Goal: Information Seeking & Learning: Learn about a topic

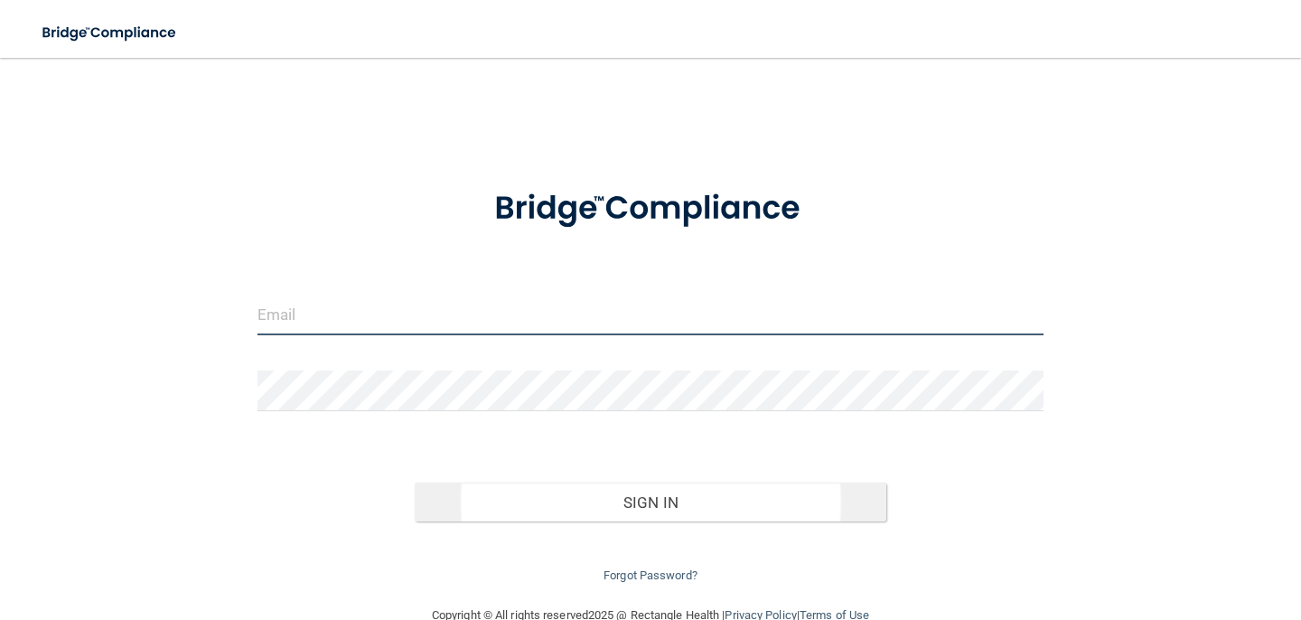
type input "[EMAIL_ADDRESS][DOMAIN_NAME]"
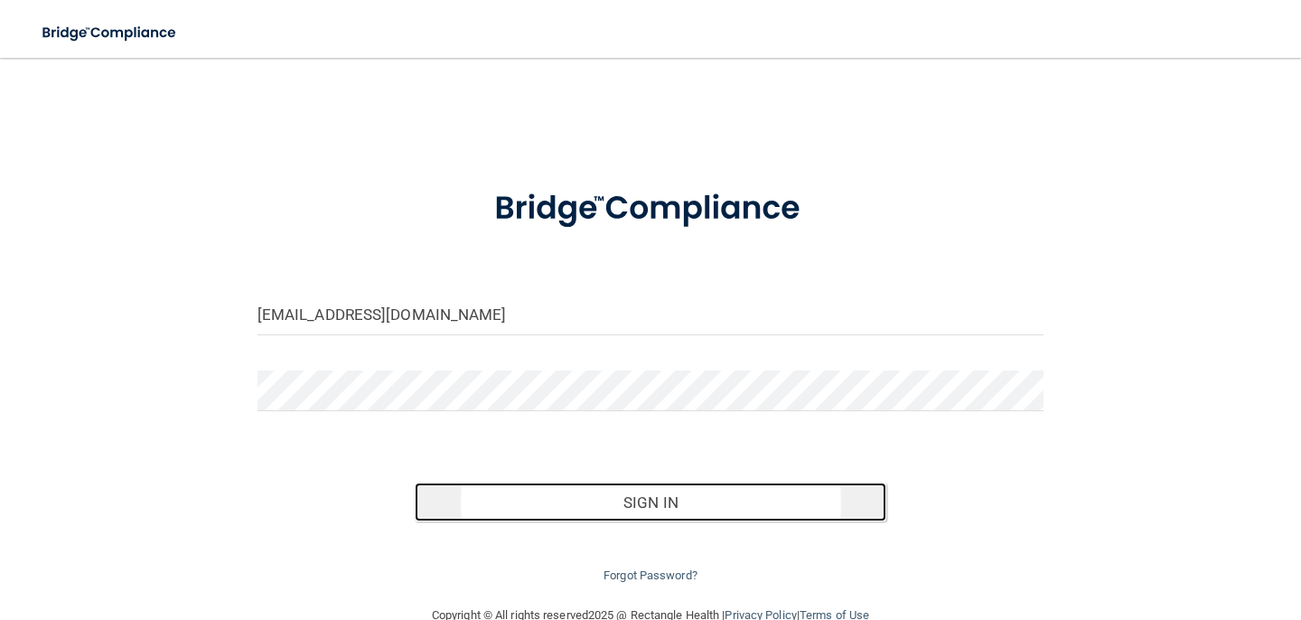
click at [531, 500] on button "Sign In" at bounding box center [651, 502] width 472 height 40
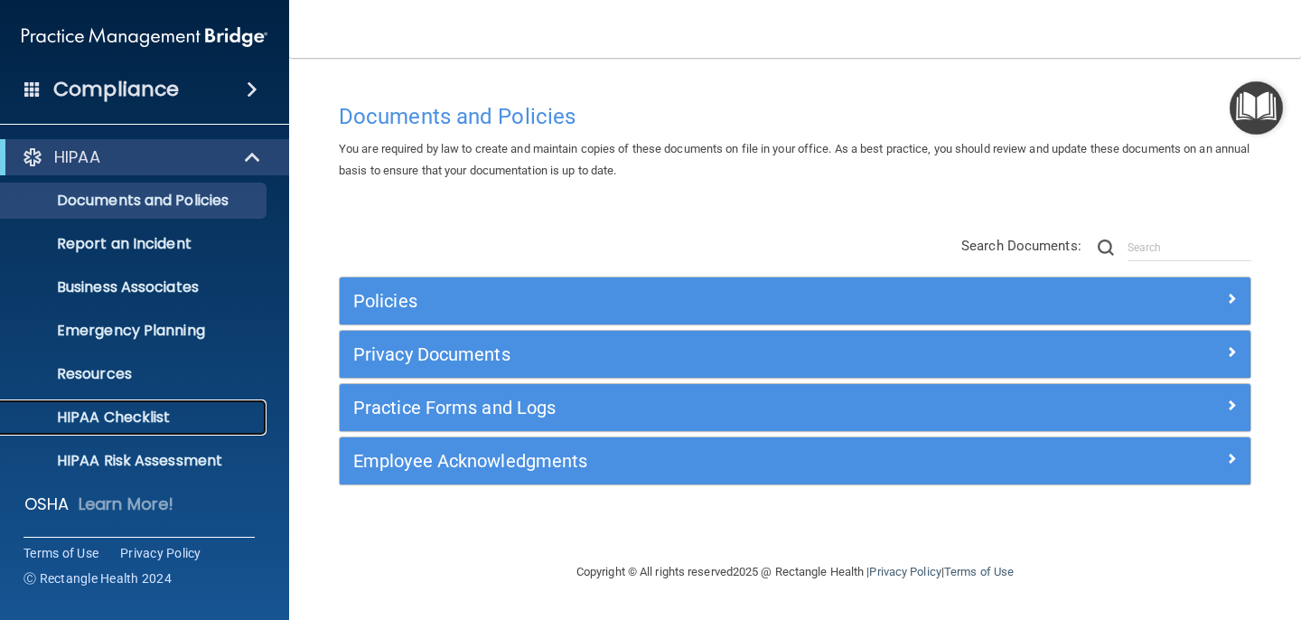
click at [99, 418] on p "HIPAA Checklist" at bounding box center [135, 417] width 247 height 18
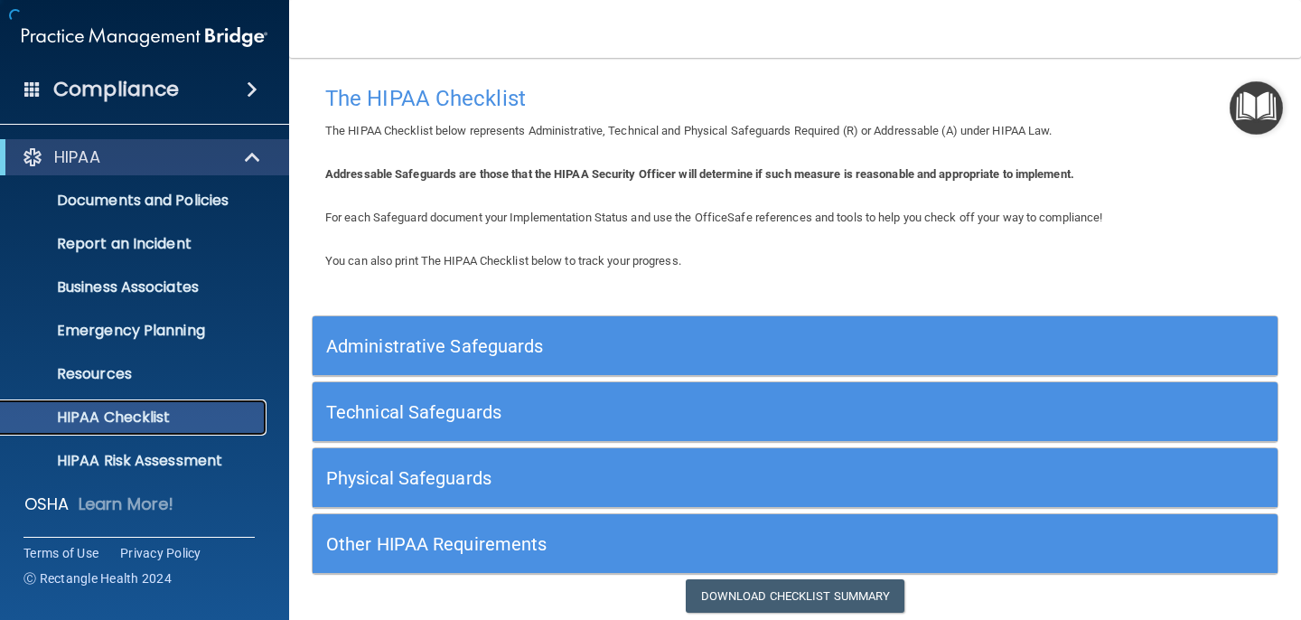
click at [126, 413] on p "HIPAA Checklist" at bounding box center [135, 417] width 247 height 18
click at [462, 340] on h5 "Administrative Safeguards" at bounding box center [674, 346] width 697 height 20
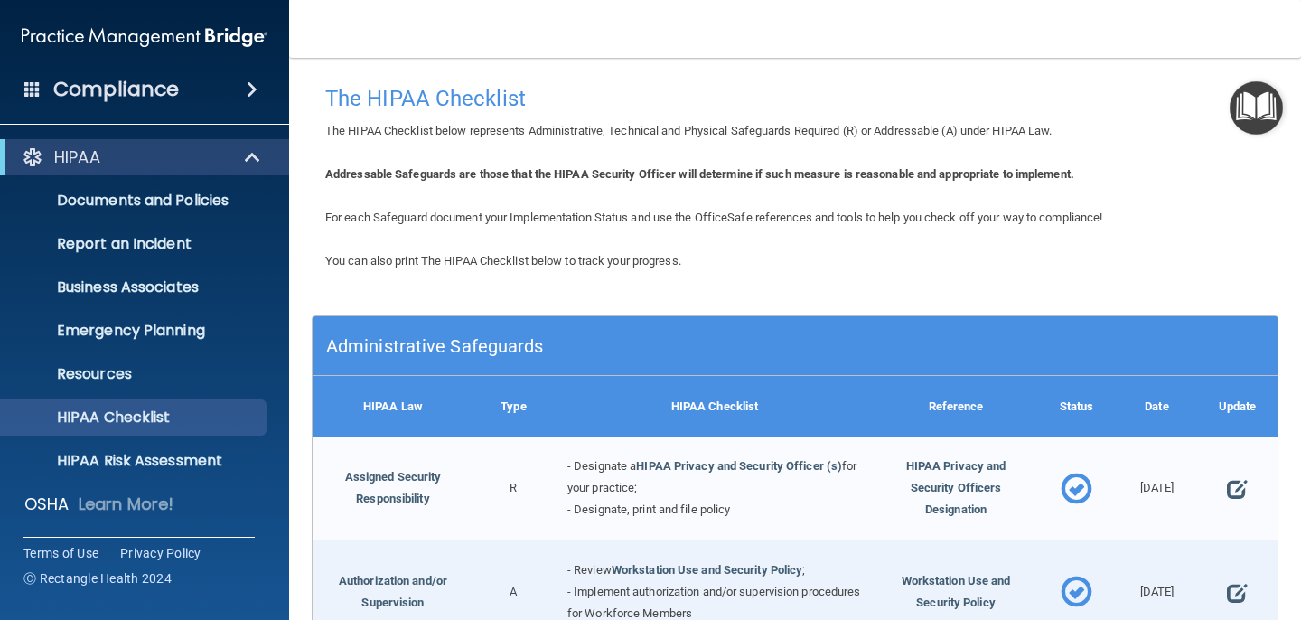
click at [256, 87] on span at bounding box center [252, 90] width 11 height 22
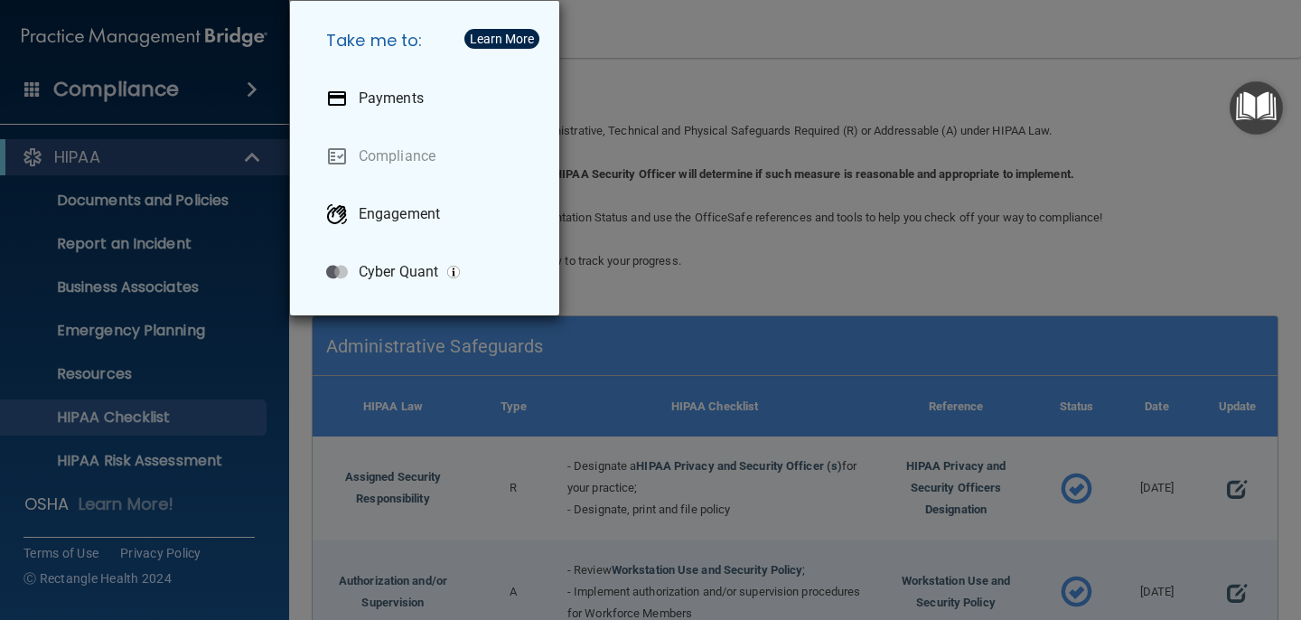
click at [127, 85] on div "Take me to: Payments Compliance Engagement Cyber Quant" at bounding box center [650, 310] width 1301 height 620
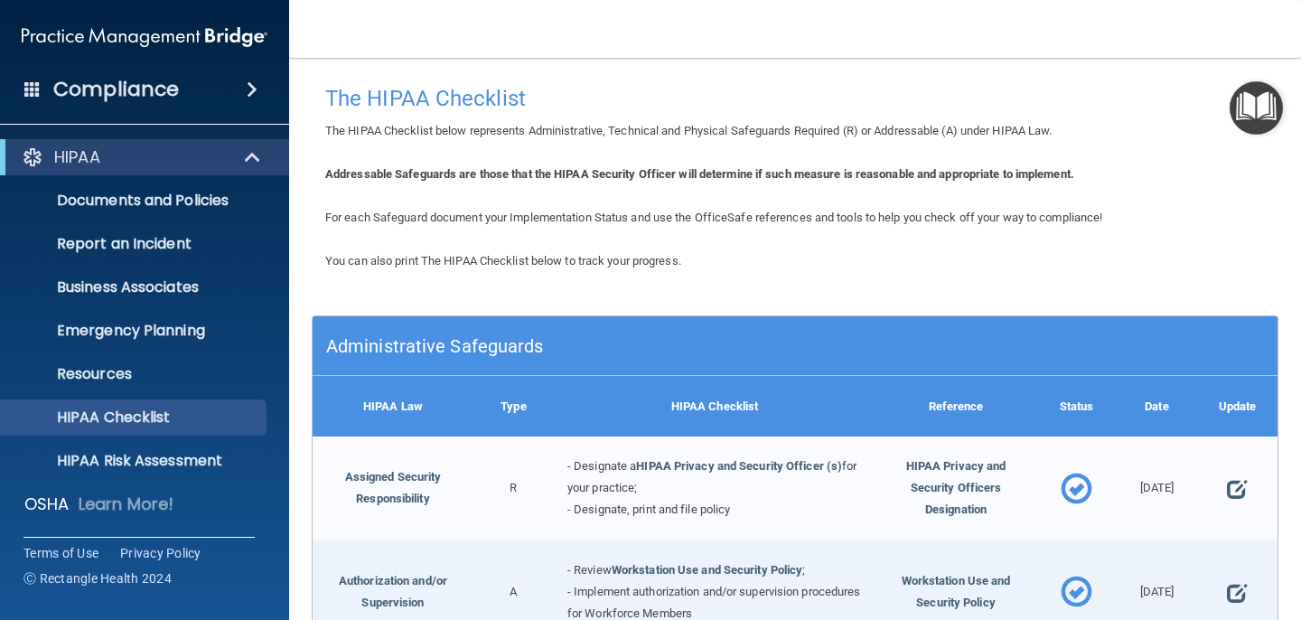
click at [127, 85] on h4 "Compliance" at bounding box center [116, 89] width 126 height 25
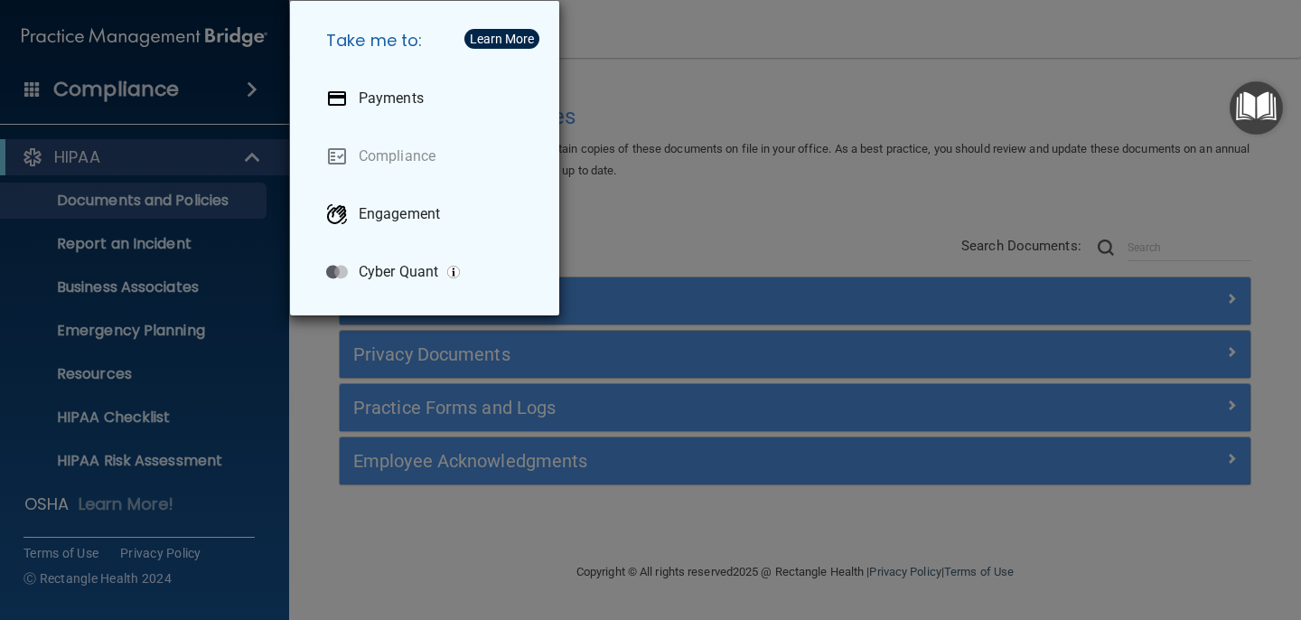
click at [807, 24] on div "Take me to: Payments Compliance Engagement Cyber Quant" at bounding box center [650, 310] width 1301 height 620
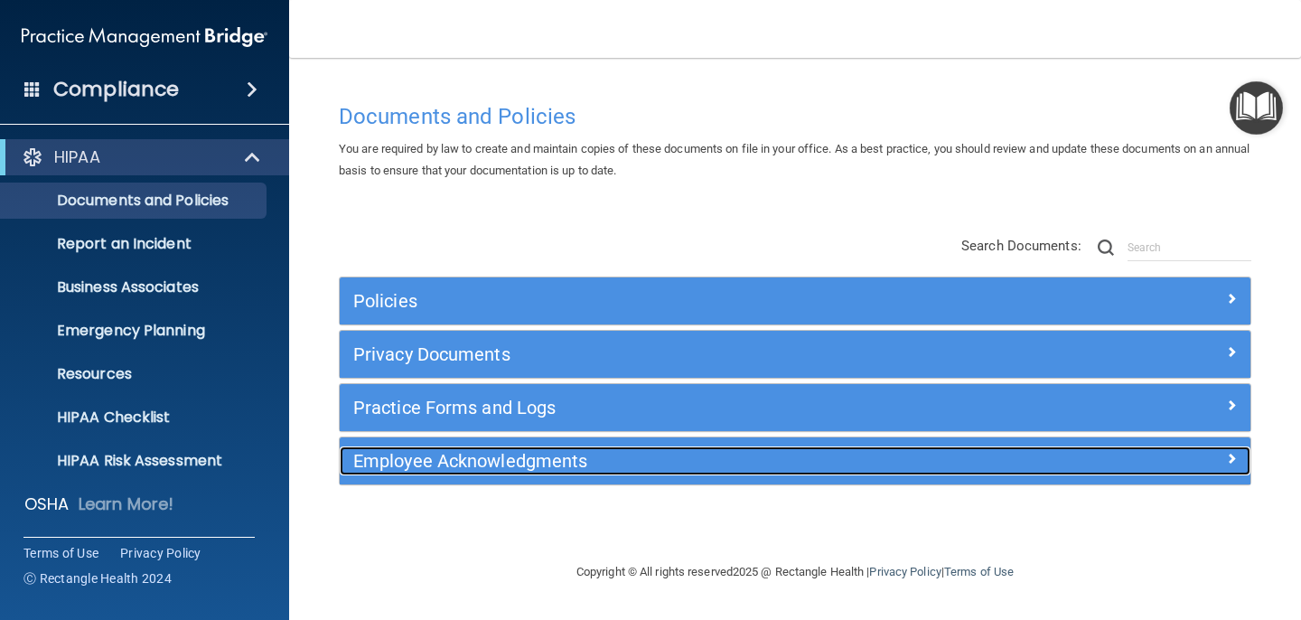
click at [471, 462] on h5 "Employee Acknowledgments" at bounding box center [681, 461] width 656 height 20
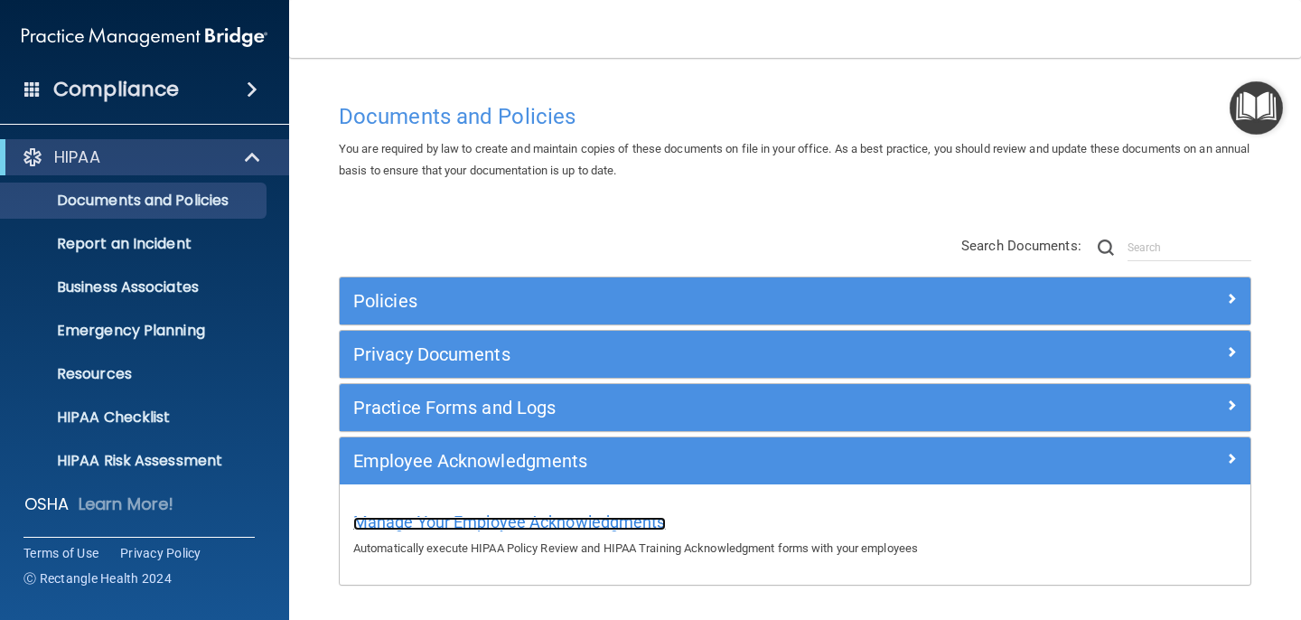
click at [479, 520] on span "Manage Your Employee Acknowledgments" at bounding box center [509, 521] width 313 height 19
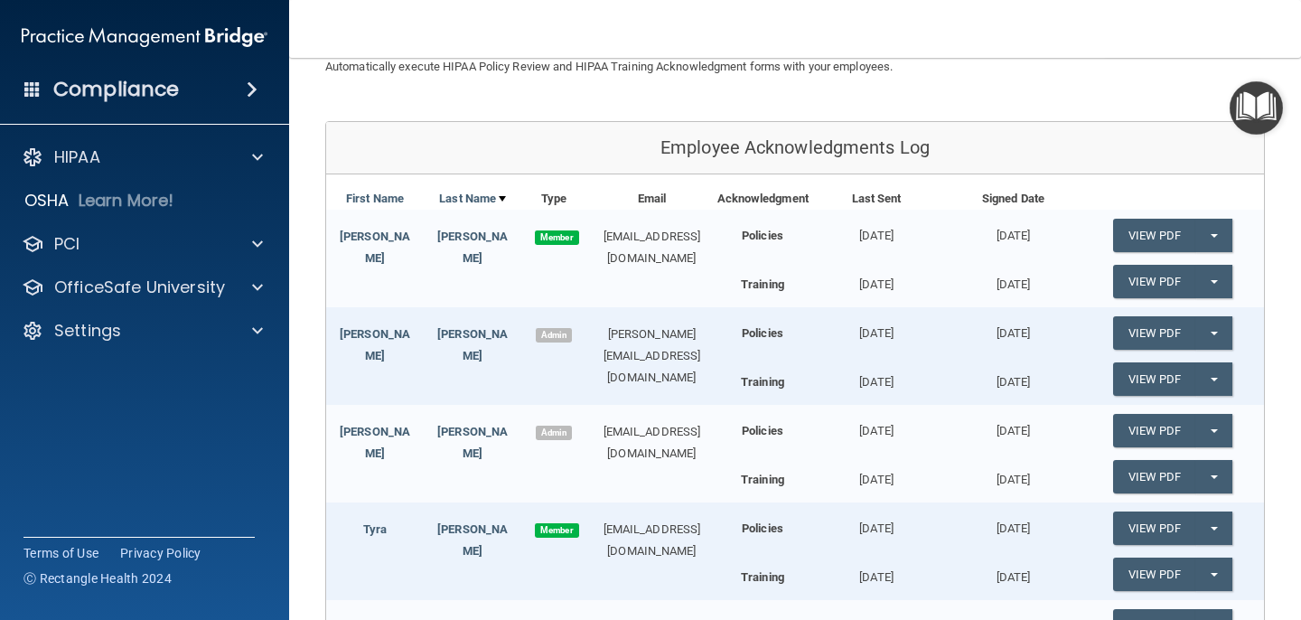
scroll to position [145, 0]
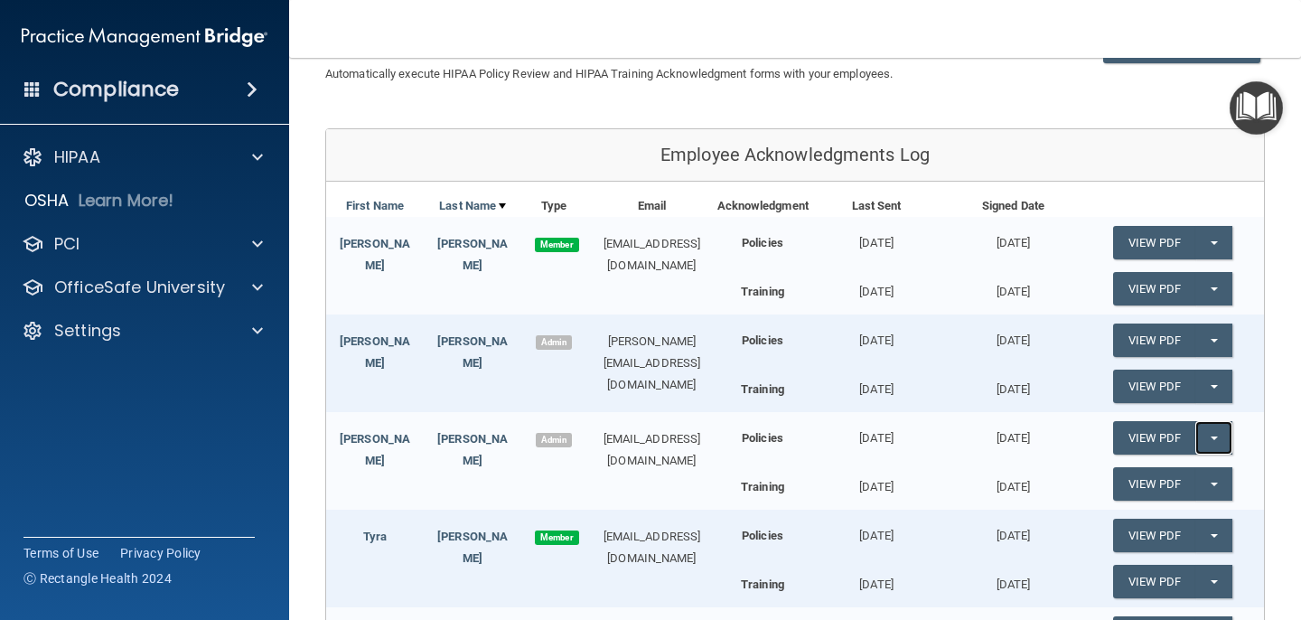
click at [1216, 431] on button "Split button!" at bounding box center [1213, 437] width 37 height 33
click at [1163, 478] on link "Update Acknowledgment" at bounding box center [1196, 474] width 166 height 27
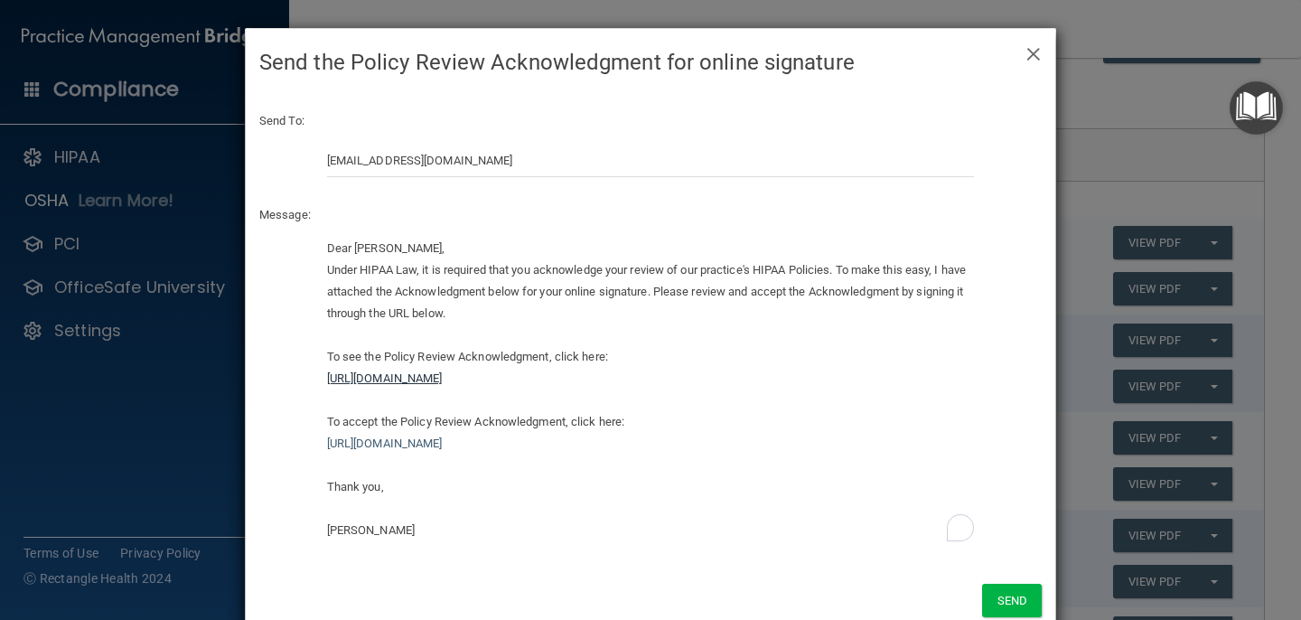
click at [443, 382] on link "[URL][DOMAIN_NAME]" at bounding box center [385, 378] width 116 height 14
click at [443, 374] on link "[URL][DOMAIN_NAME]" at bounding box center [385, 378] width 116 height 14
click at [339, 444] on link "[URL][DOMAIN_NAME]" at bounding box center [385, 443] width 116 height 14
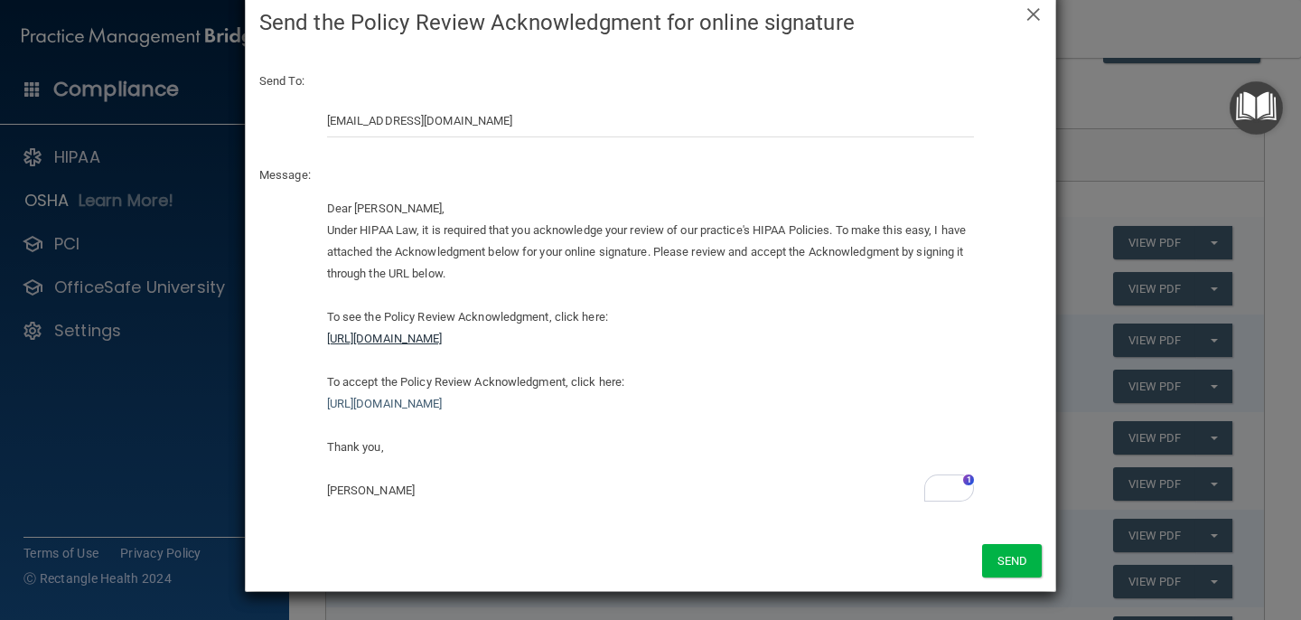
click at [443, 336] on link "[URL][DOMAIN_NAME]" at bounding box center [385, 339] width 116 height 14
click at [1031, 15] on span "×" at bounding box center [1033, 12] width 16 height 36
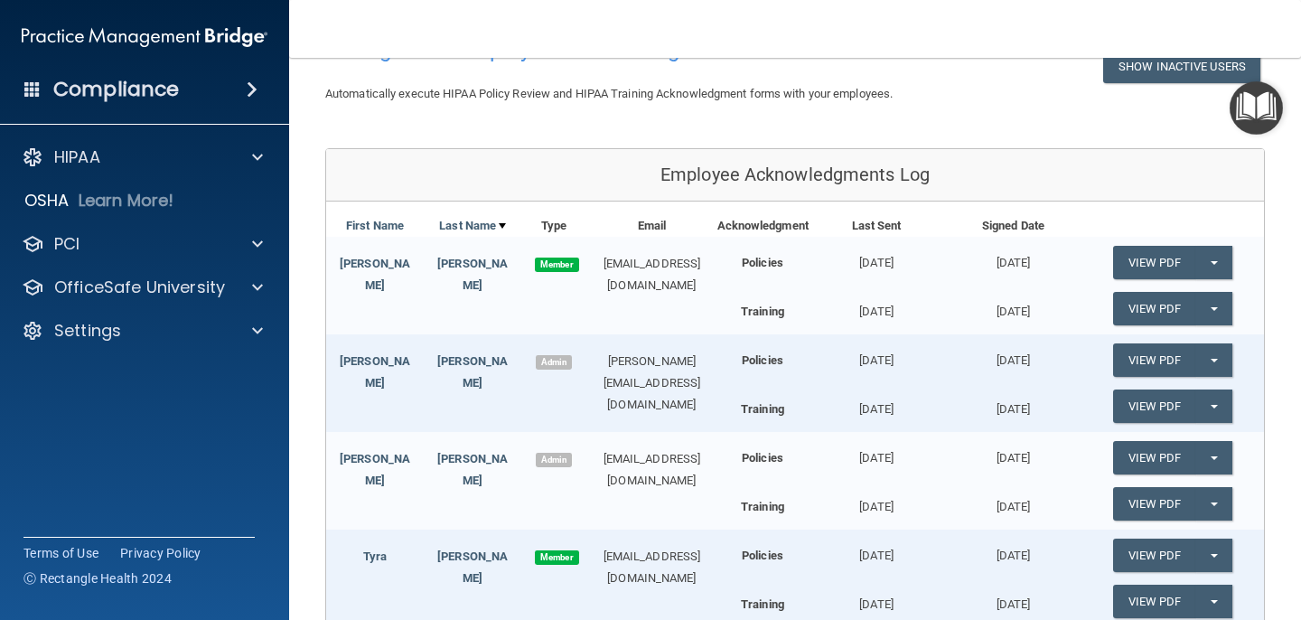
scroll to position [132, 0]
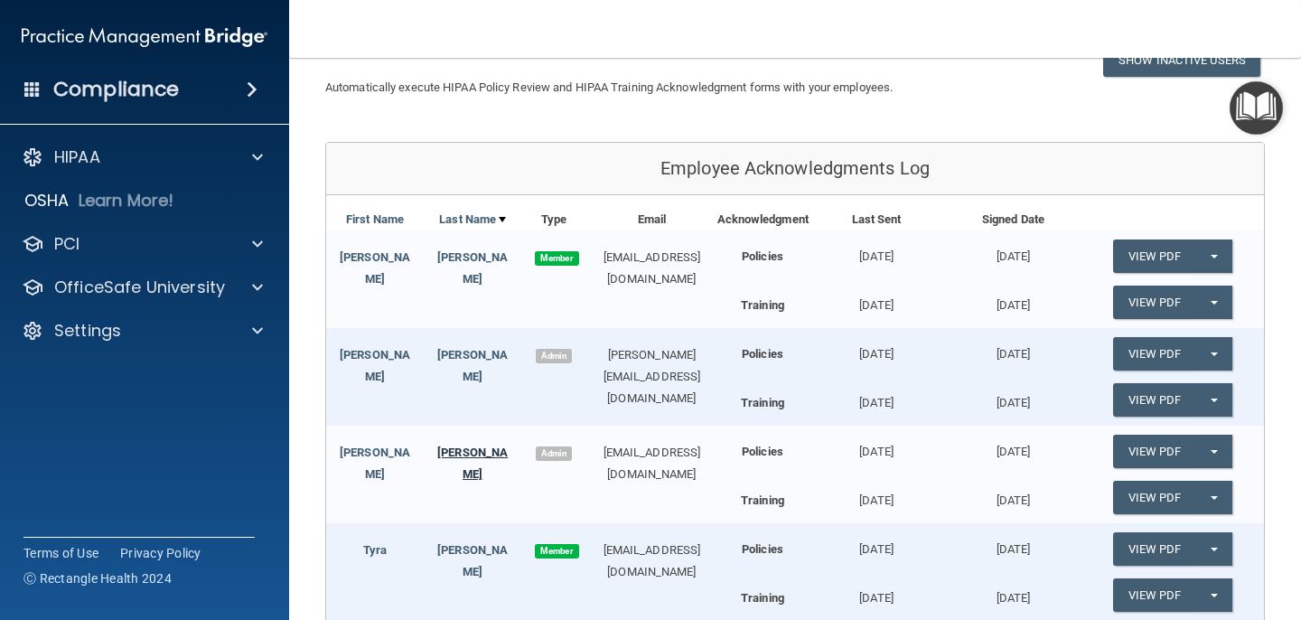
click at [491, 446] on link "[PERSON_NAME]" at bounding box center [472, 462] width 70 height 35
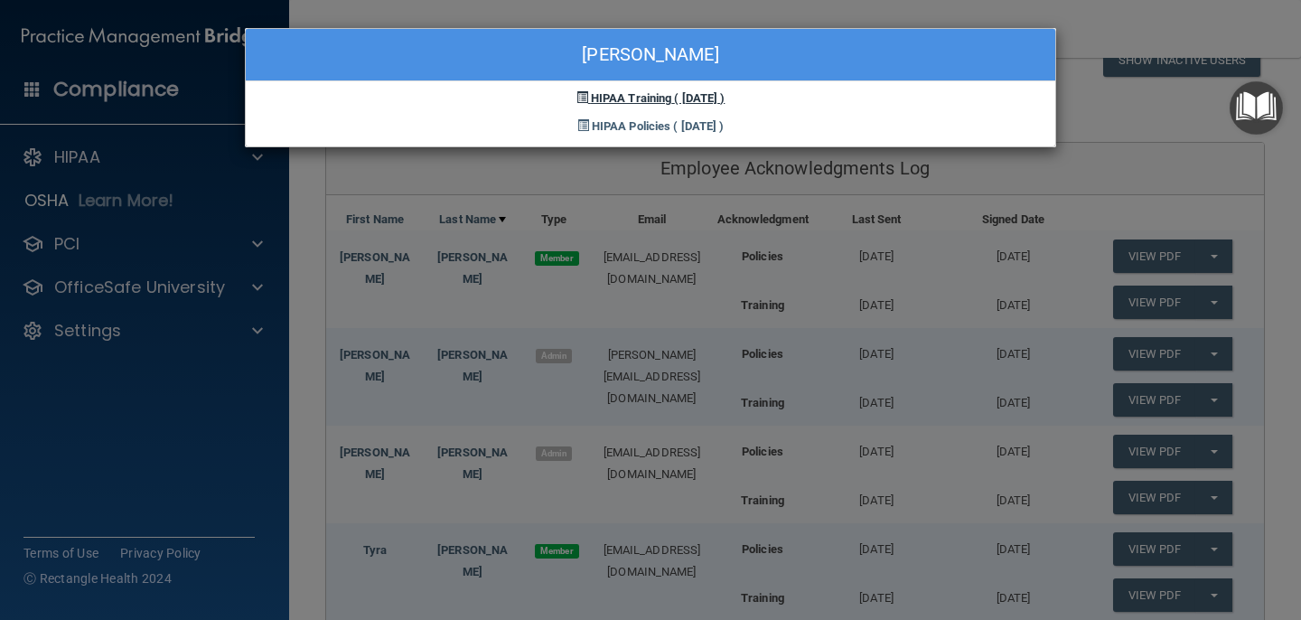
click at [613, 93] on span "HIPAA Training" at bounding box center [631, 98] width 80 height 14
click at [591, 95] on span "HIPAA Training" at bounding box center [631, 98] width 80 height 14
click at [591, 93] on span "HIPAA Training" at bounding box center [631, 98] width 80 height 14
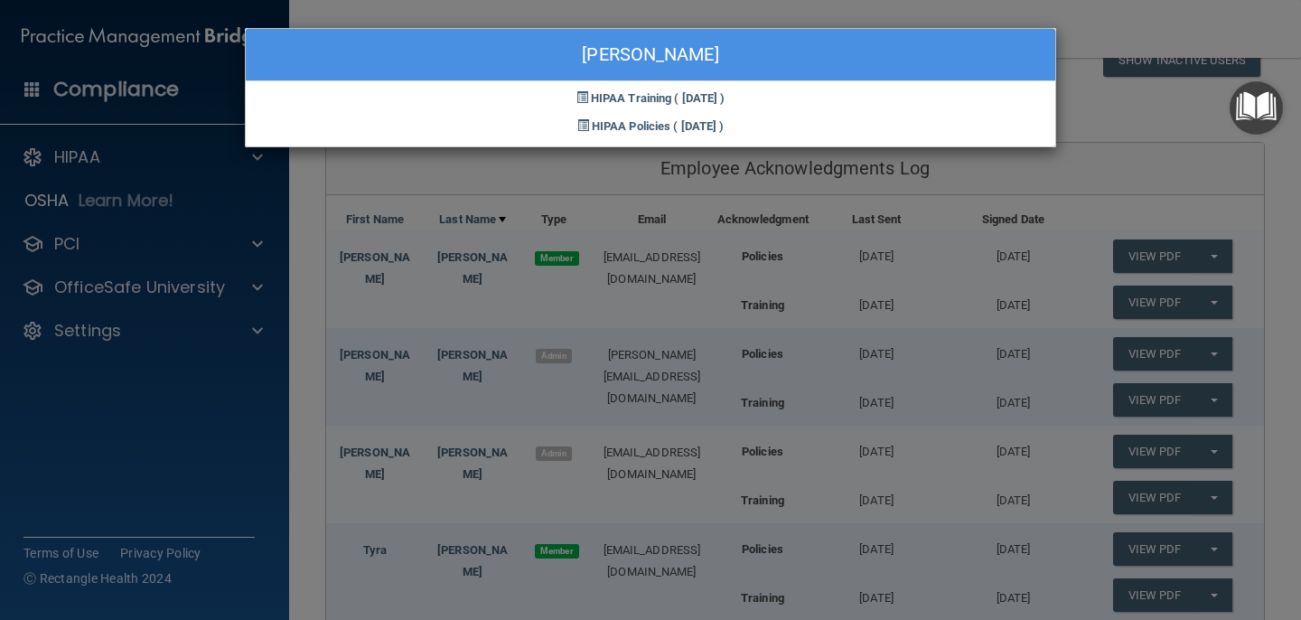
click at [573, 482] on div "[PERSON_NAME] HIPAA Training ( [DATE] ) HIPAA Policies ( [DATE] )" at bounding box center [650, 310] width 1301 height 620
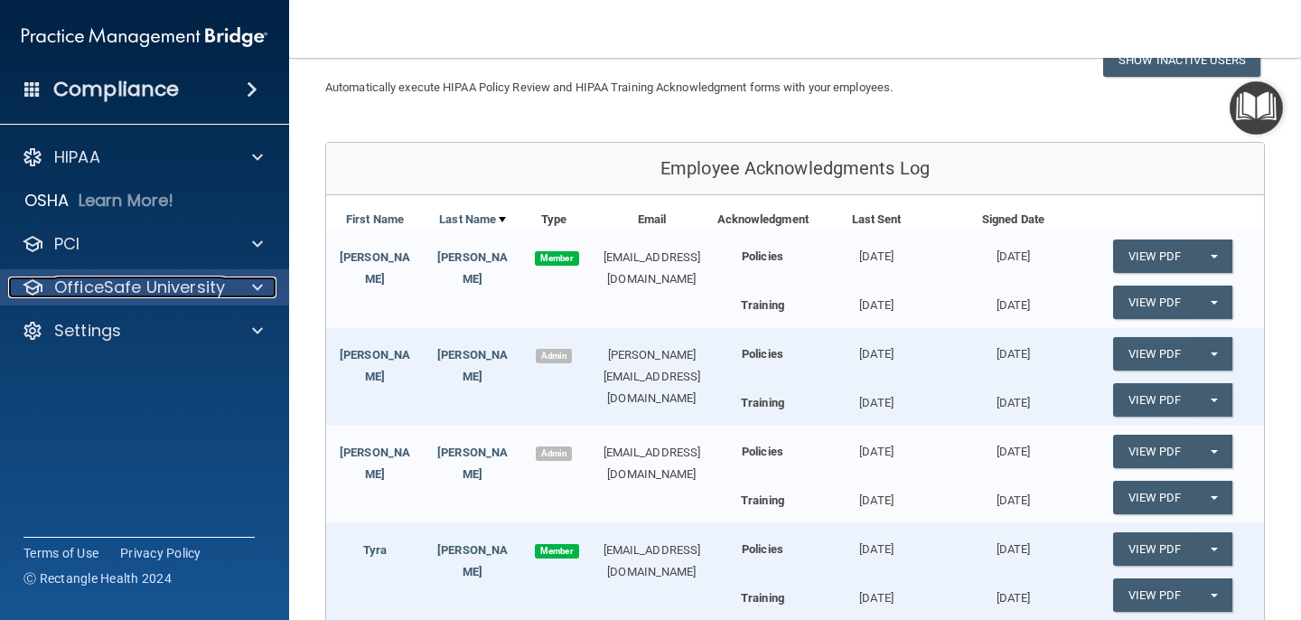
click at [144, 287] on p "OfficeSafe University" at bounding box center [139, 287] width 171 height 22
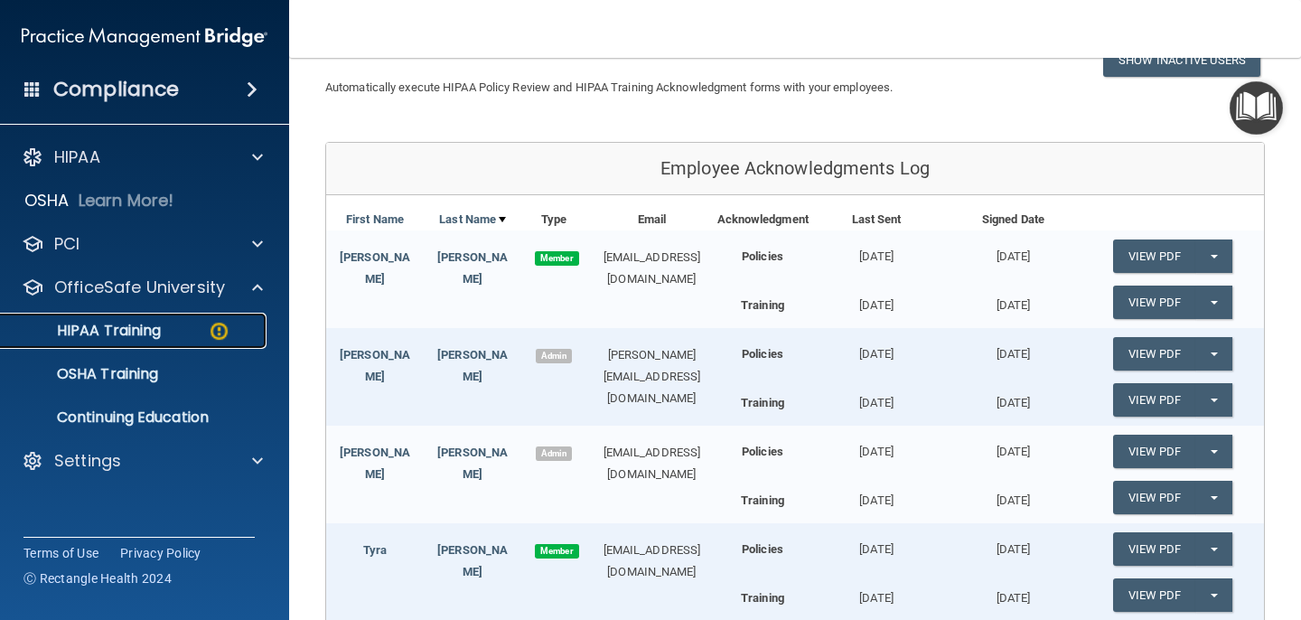
click at [130, 326] on p "HIPAA Training" at bounding box center [86, 331] width 149 height 18
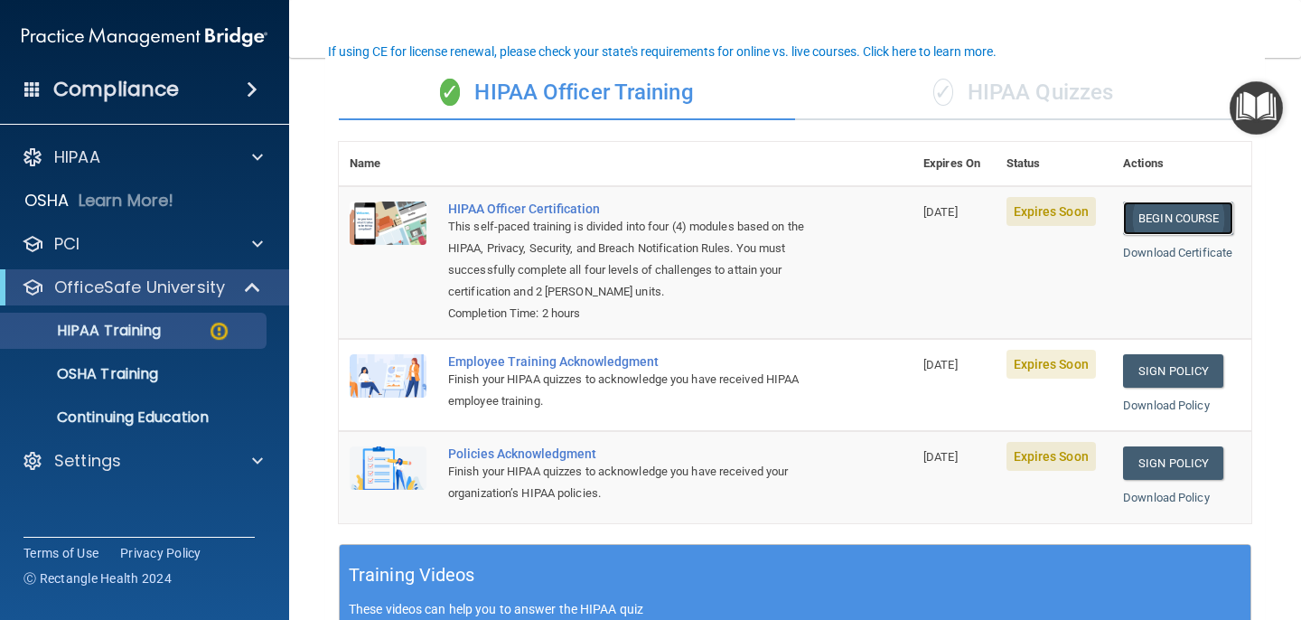
click at [1156, 216] on link "Begin Course" at bounding box center [1178, 217] width 110 height 33
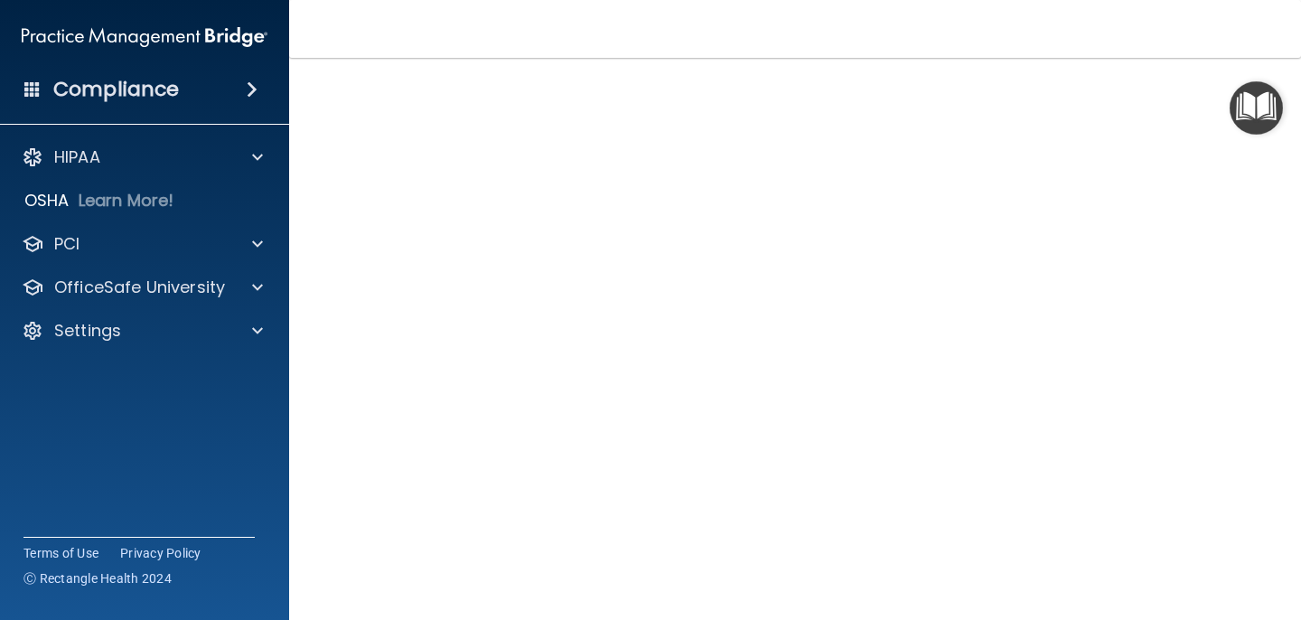
scroll to position [45, 0]
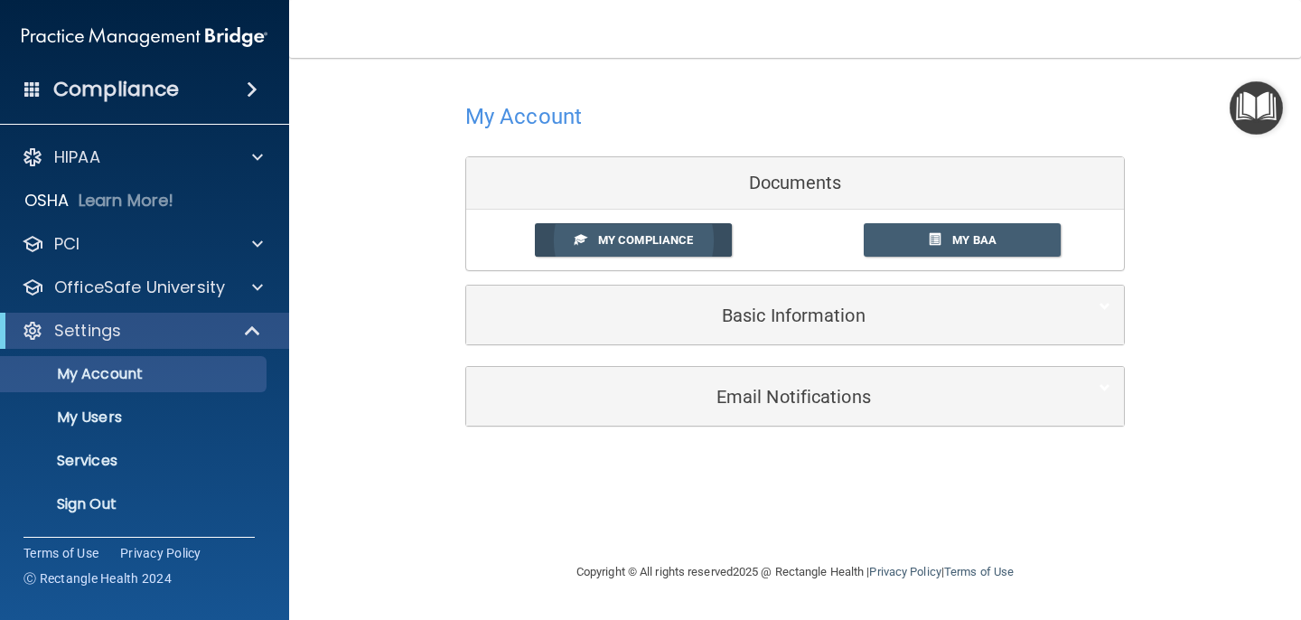
click at [637, 240] on span "My Compliance" at bounding box center [645, 240] width 95 height 14
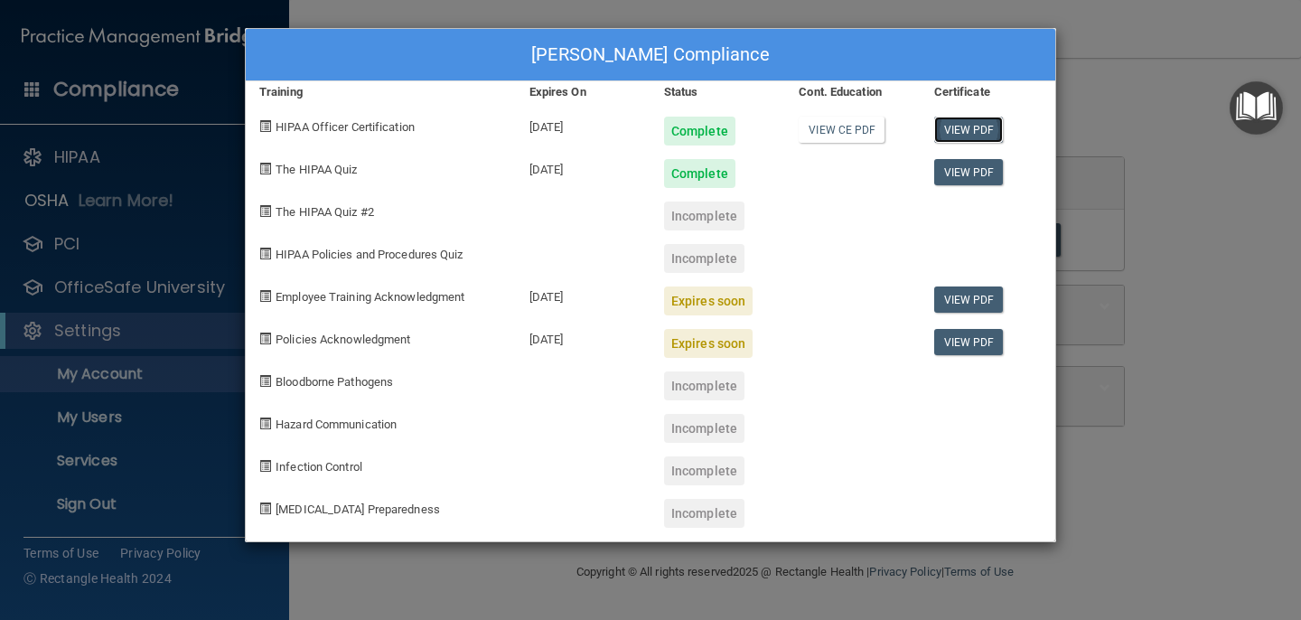
click at [970, 126] on link "View PDF" at bounding box center [969, 130] width 70 height 26
click at [958, 298] on link "View PDF" at bounding box center [969, 299] width 70 height 26
click at [360, 342] on span "Policies Acknowledgment" at bounding box center [343, 339] width 135 height 14
